Goal: Task Accomplishment & Management: Complete application form

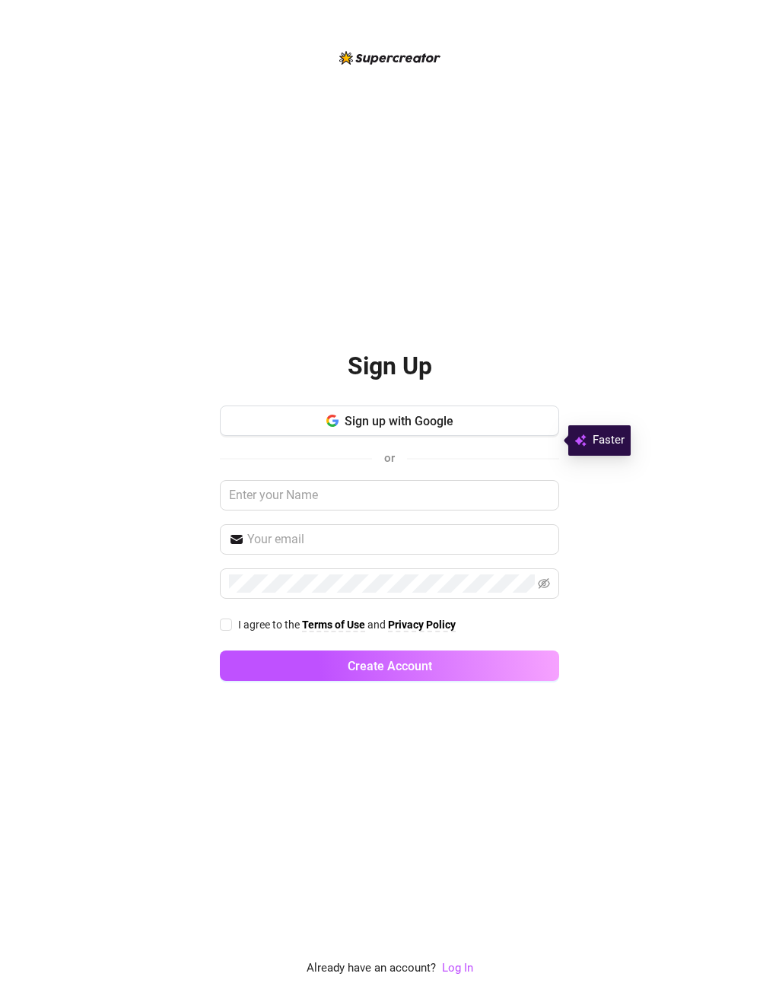
click at [474, 436] on button "Sign up with Google" at bounding box center [389, 420] width 339 height 30
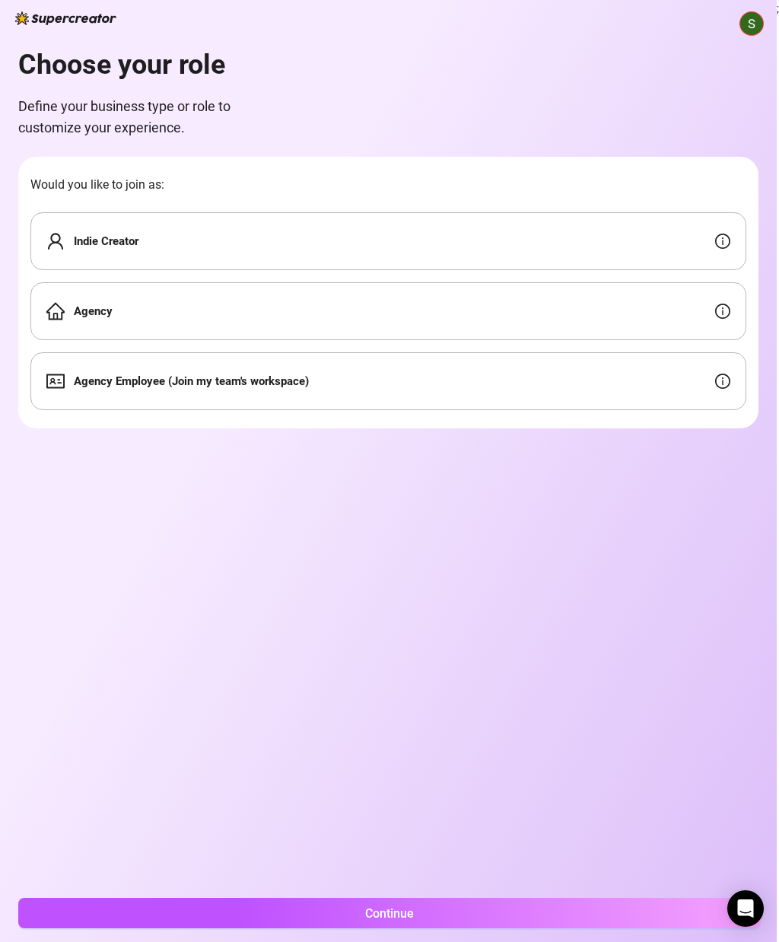
click at [497, 229] on div "Indie Creator" at bounding box center [388, 241] width 716 height 58
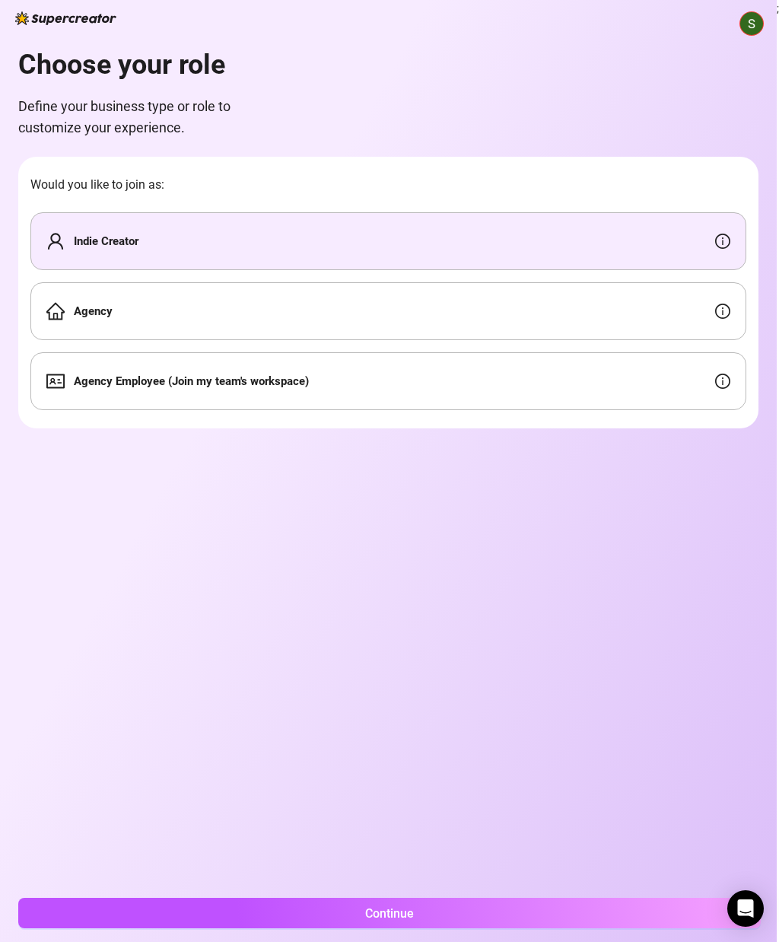
click at [218, 910] on button "Continue" at bounding box center [389, 913] width 743 height 30
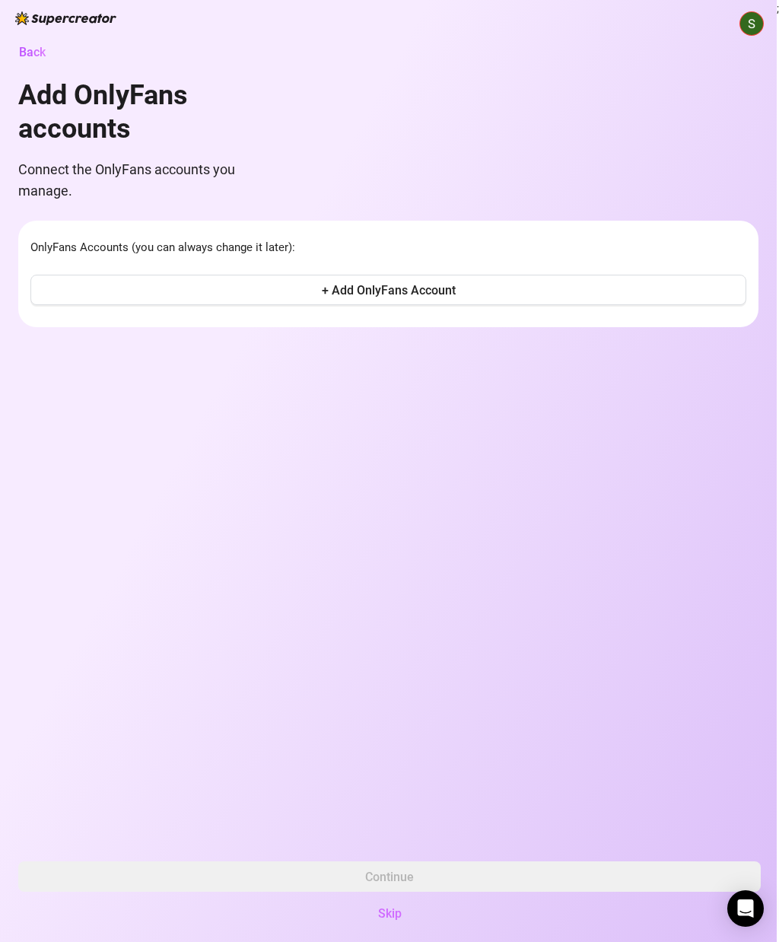
click at [446, 283] on span "+ Add OnlyFans Account" at bounding box center [389, 290] width 134 height 14
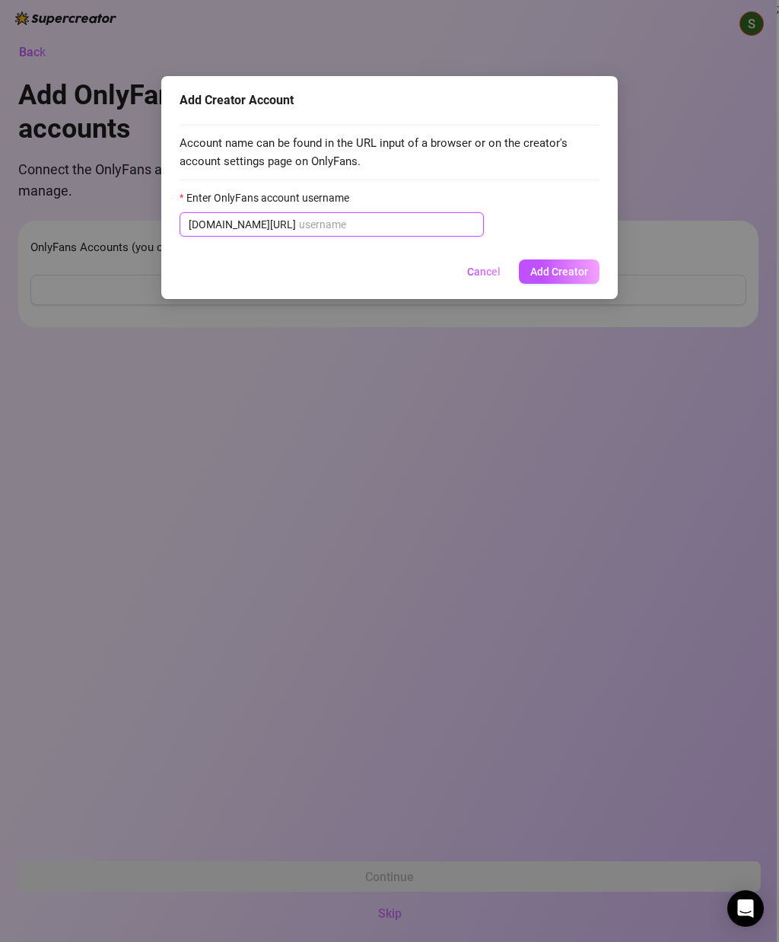
click at [454, 218] on input "Enter OnlyFans account username" at bounding box center [387, 224] width 176 height 17
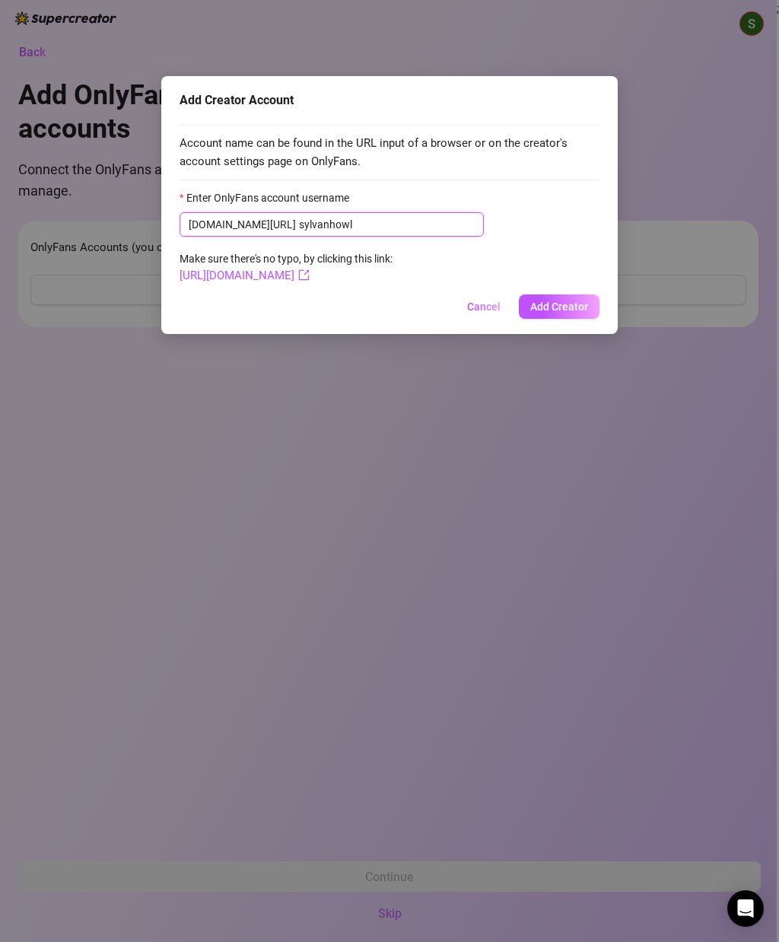
type input "sylvanhowl"
click at [586, 302] on span "Add Creator" at bounding box center [559, 307] width 58 height 12
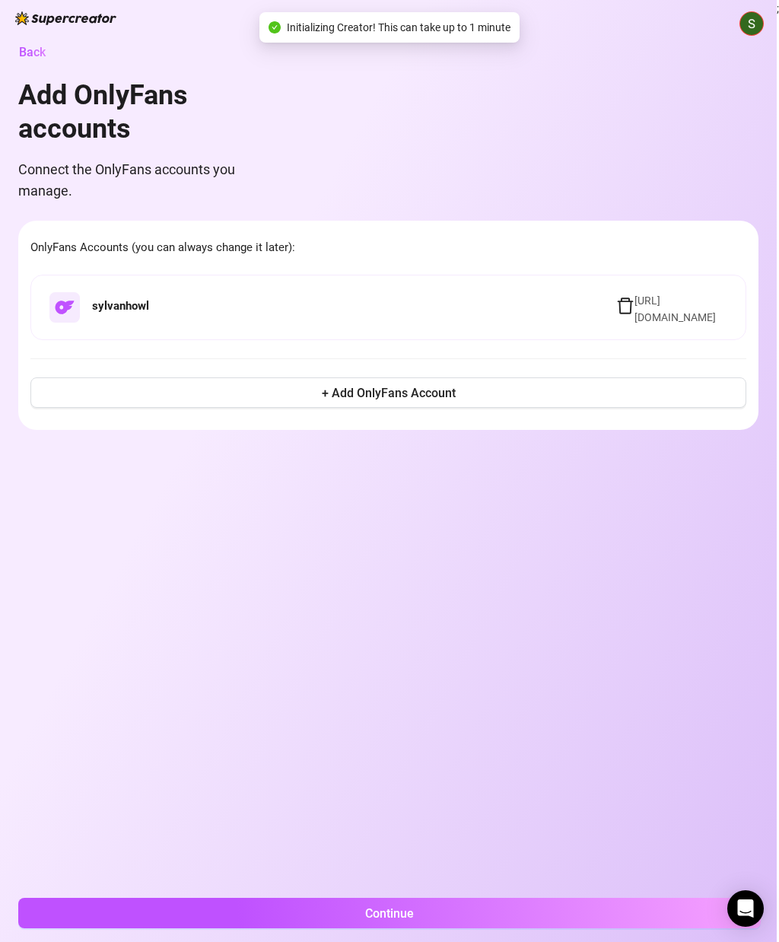
click at [489, 396] on button "+ Add OnlyFans Account" at bounding box center [388, 392] width 716 height 30
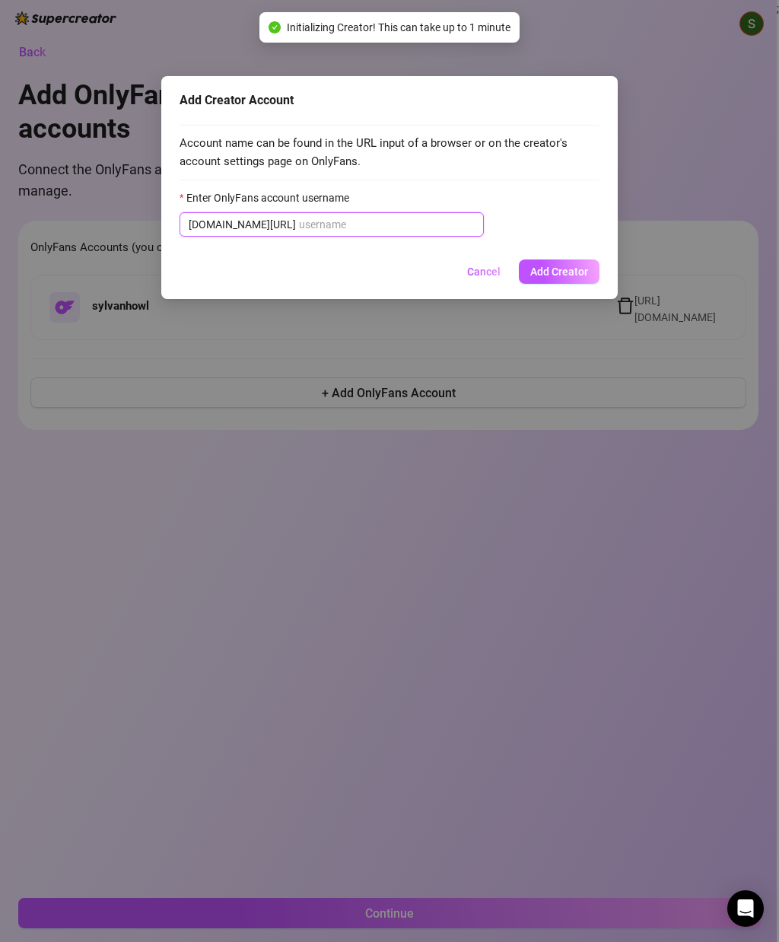
click at [462, 230] on input "Enter OnlyFans account username" at bounding box center [387, 224] width 176 height 17
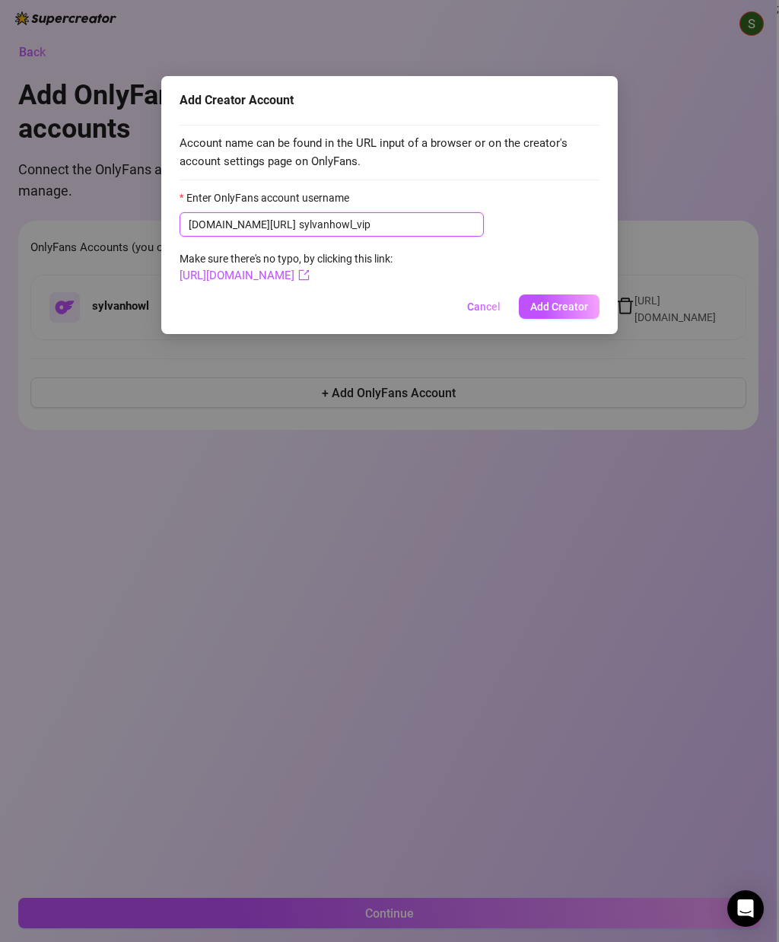
type input "sylvanhowl_vip"
click at [580, 297] on button "Add Creator" at bounding box center [559, 306] width 81 height 24
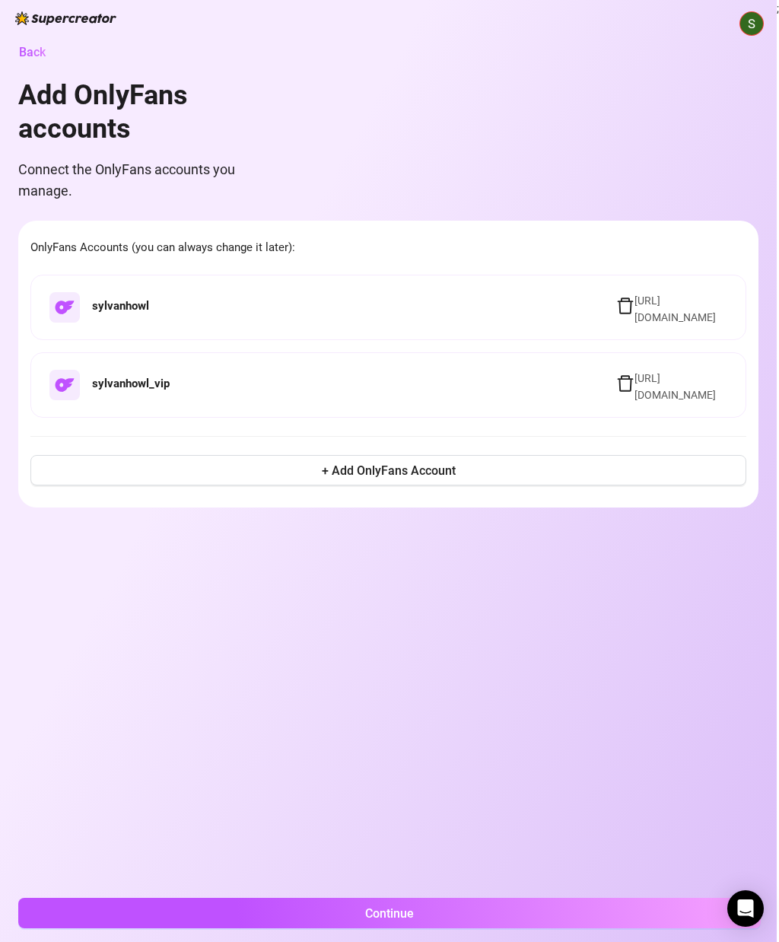
click at [484, 907] on button "Continue" at bounding box center [389, 913] width 743 height 30
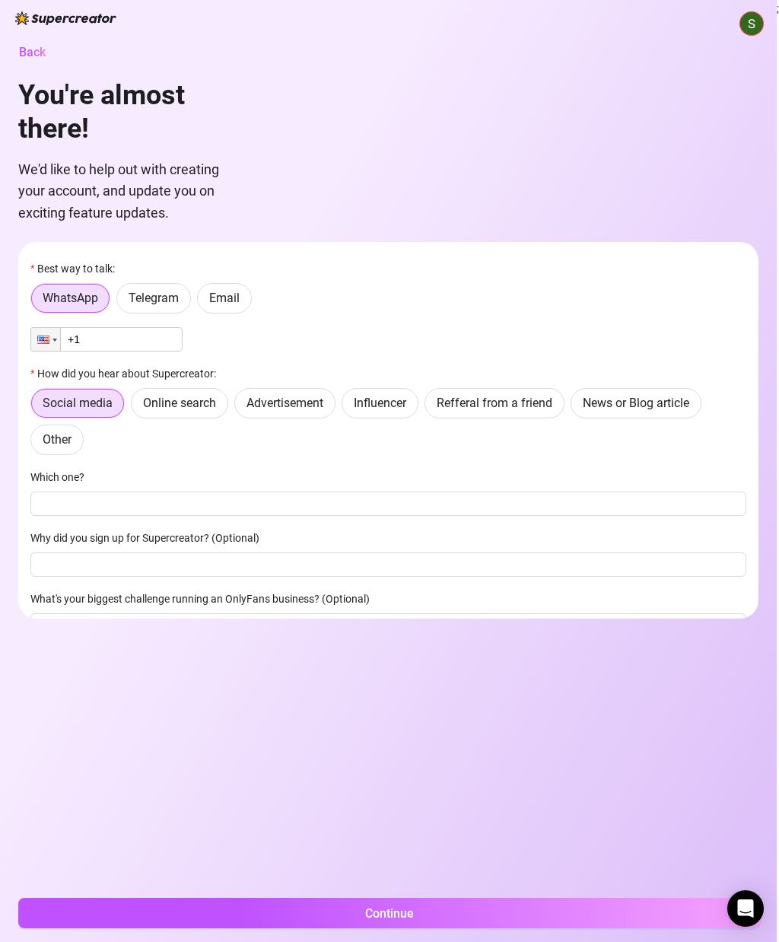
click at [154, 299] on span "Telegram" at bounding box center [154, 298] width 50 height 14
click at [121, 302] on input "Telegram" at bounding box center [121, 302] width 0 height 0
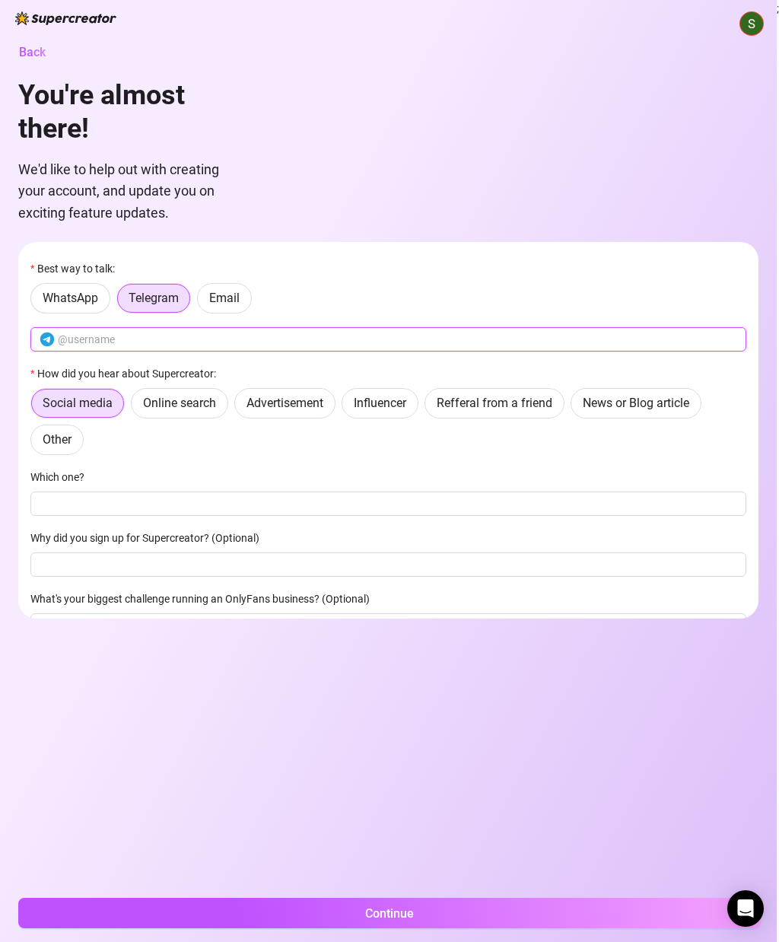
click at [214, 335] on input "text" at bounding box center [397, 339] width 679 height 17
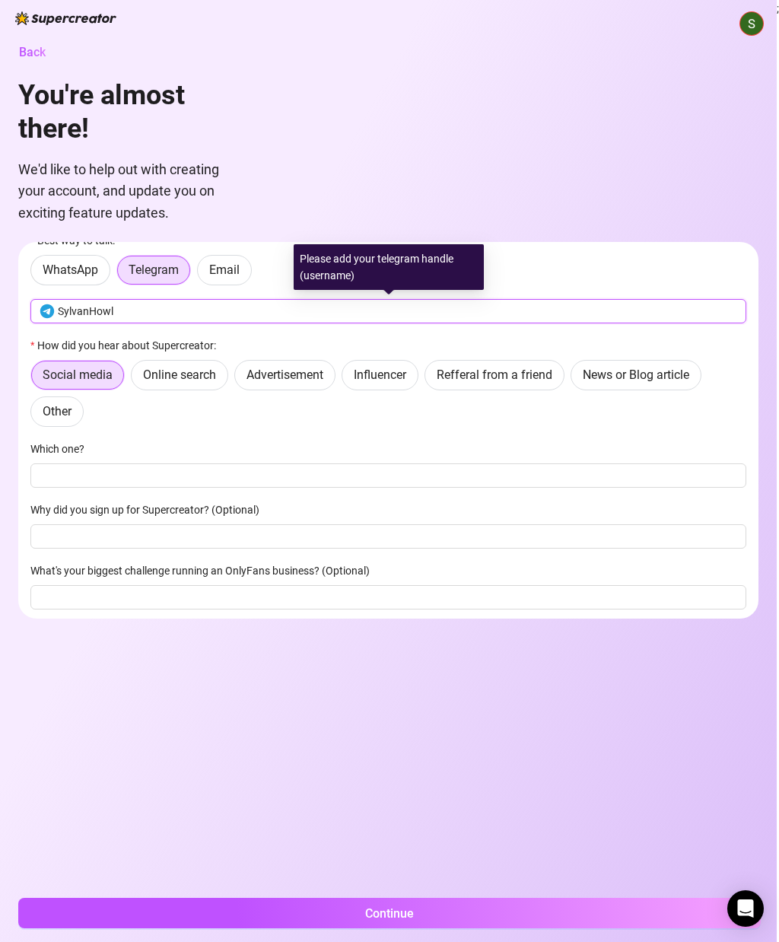
scroll to position [27, 0]
type input "SylvanHowl"
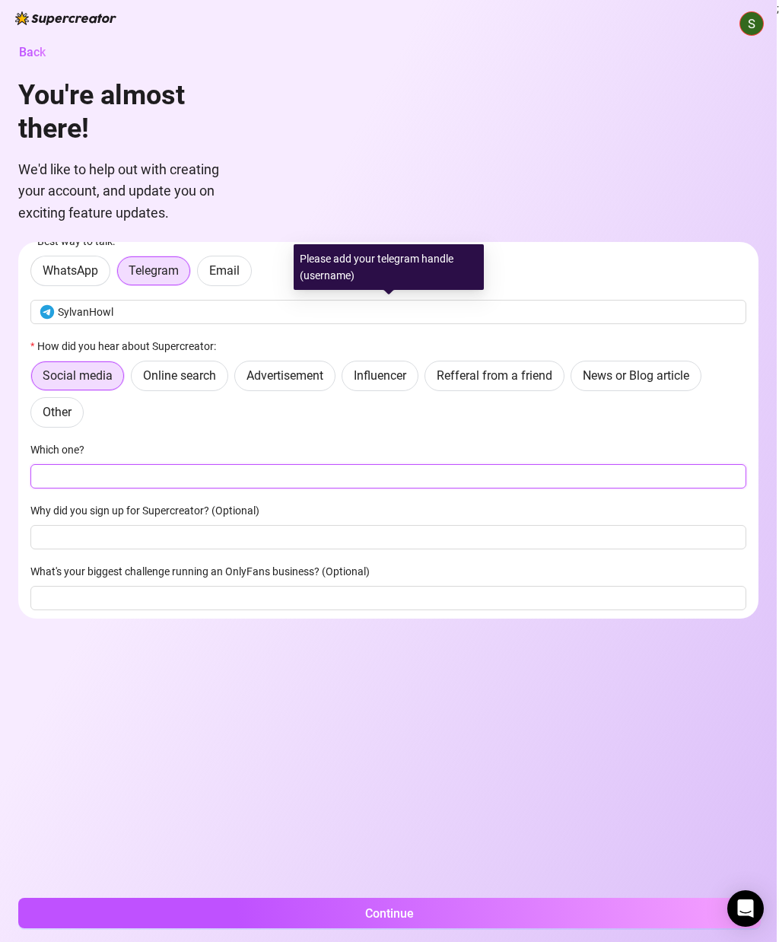
click at [543, 464] on input "Which one?" at bounding box center [388, 476] width 716 height 24
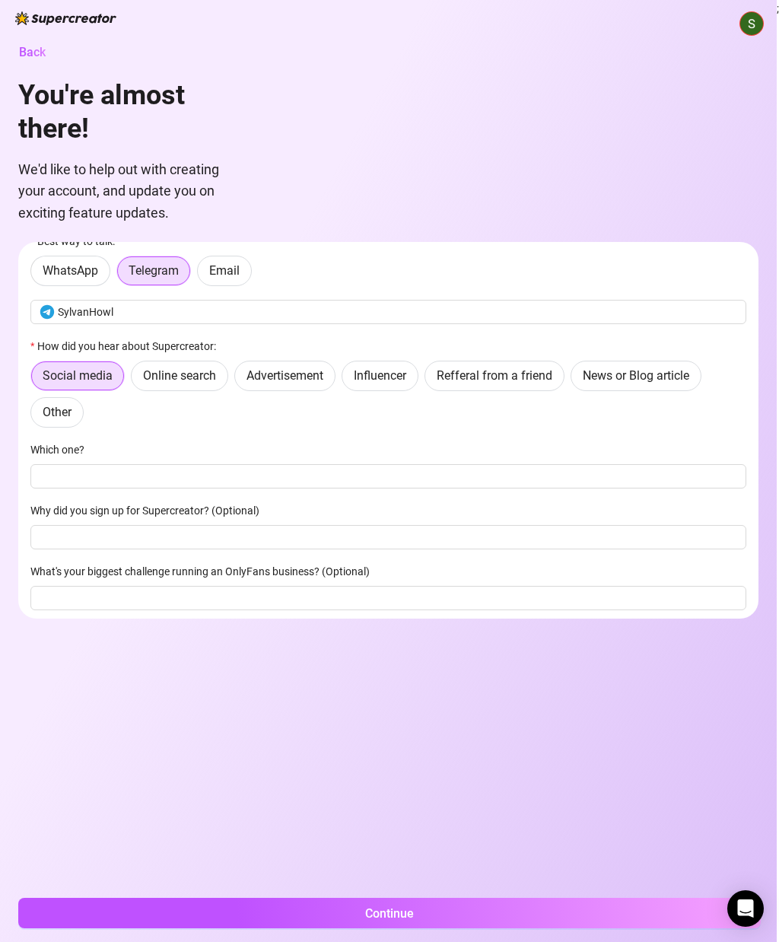
click at [183, 378] on span "Online search" at bounding box center [179, 375] width 73 height 14
click at [135, 380] on input "Online search" at bounding box center [135, 380] width 0 height 0
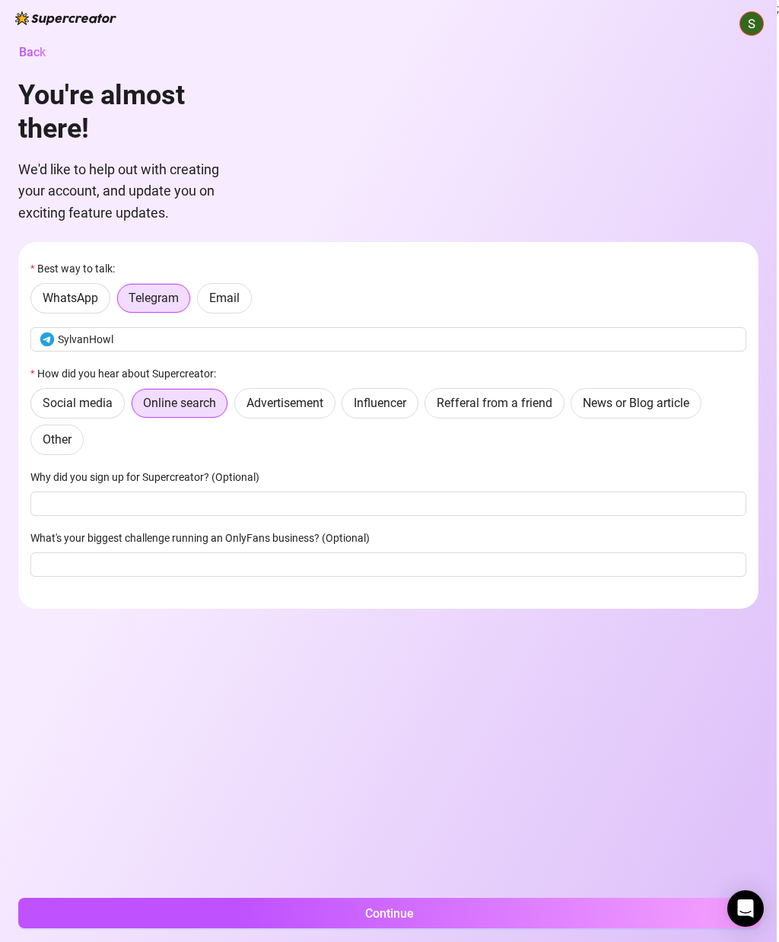
scroll to position [0, 0]
click at [482, 561] on input "What's your biggest challenge running an OnlyFans business? (Optional)" at bounding box center [388, 564] width 716 height 24
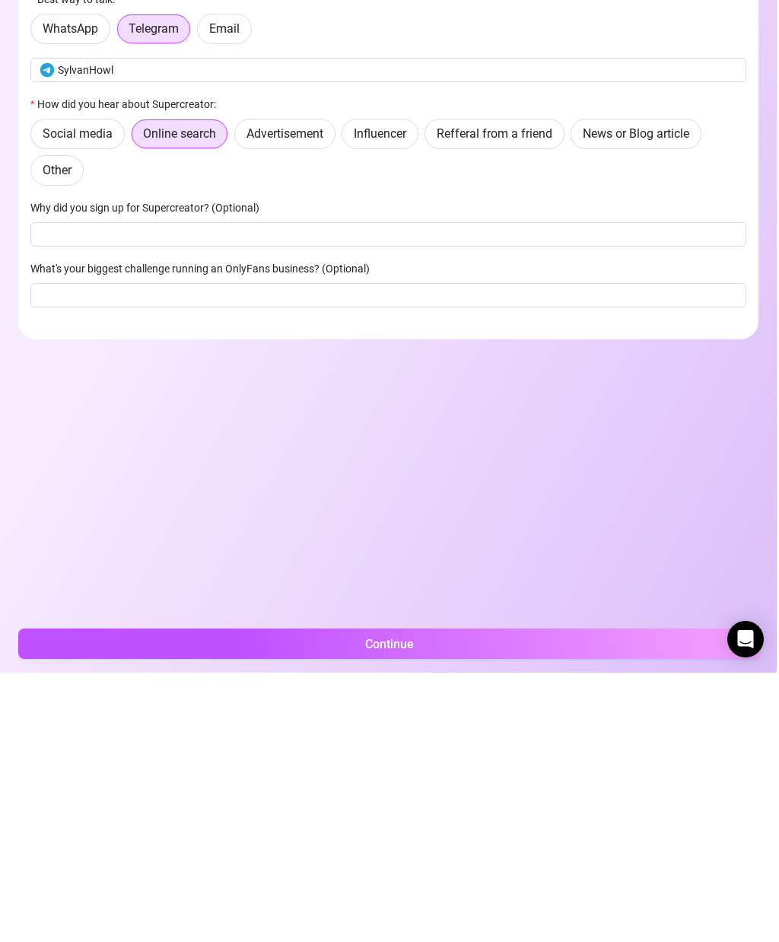
scroll to position [62, 0]
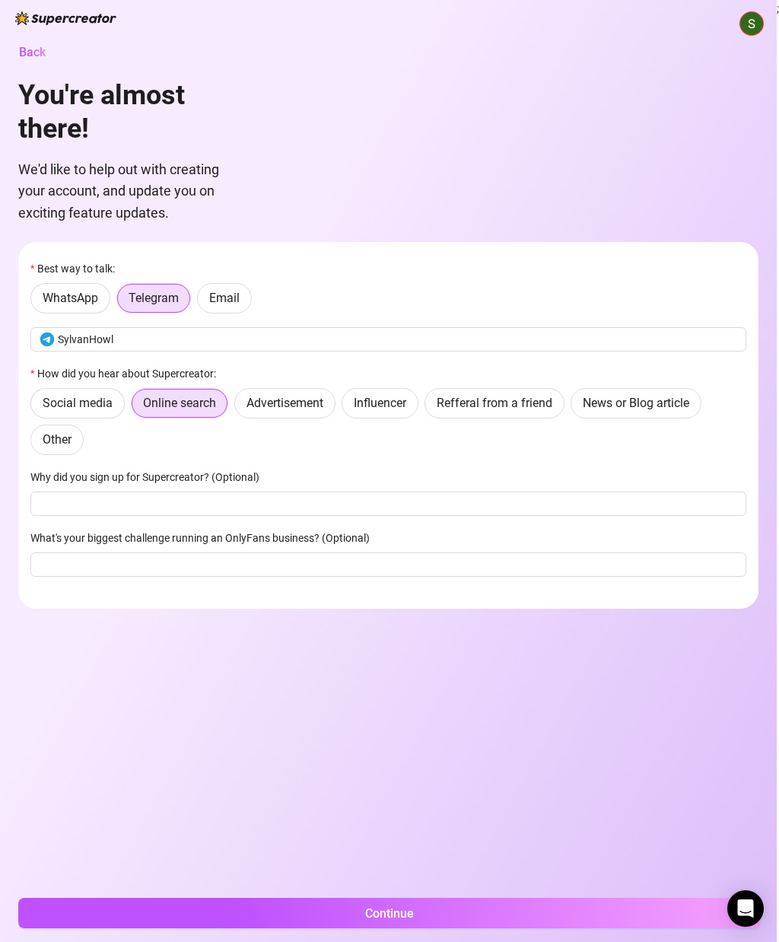
click at [505, 911] on button "Continue" at bounding box center [389, 913] width 743 height 30
